Goal: Find specific page/section: Find specific page/section

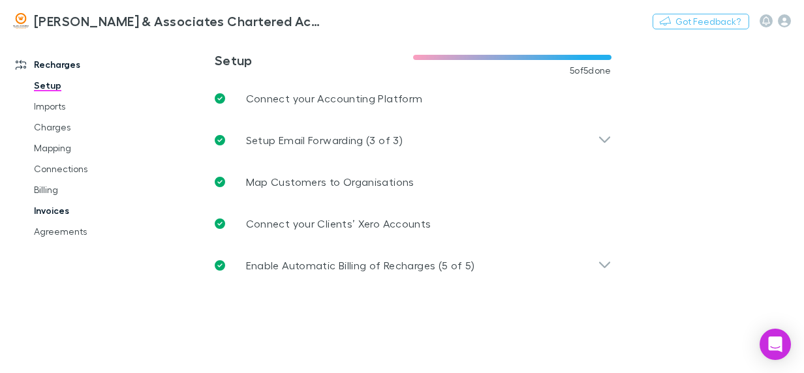
click at [59, 209] on link "Invoices" at bounding box center [93, 210] width 144 height 21
